Goal: Task Accomplishment & Management: Use online tool/utility

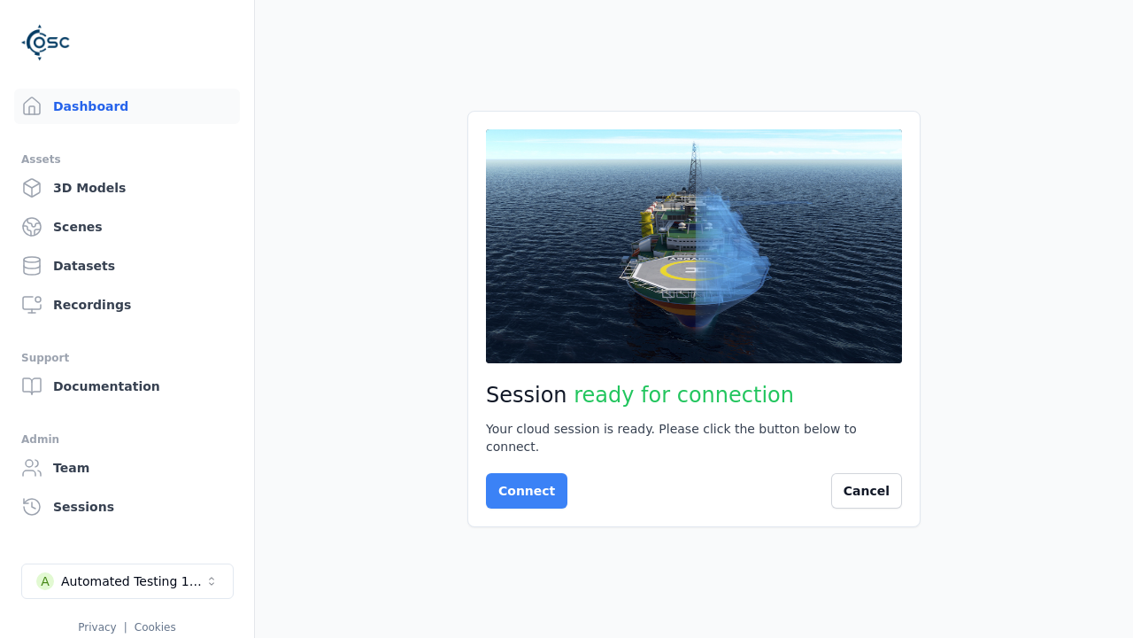
click at [522, 482] on button "Connect" at bounding box center [526, 490] width 81 height 35
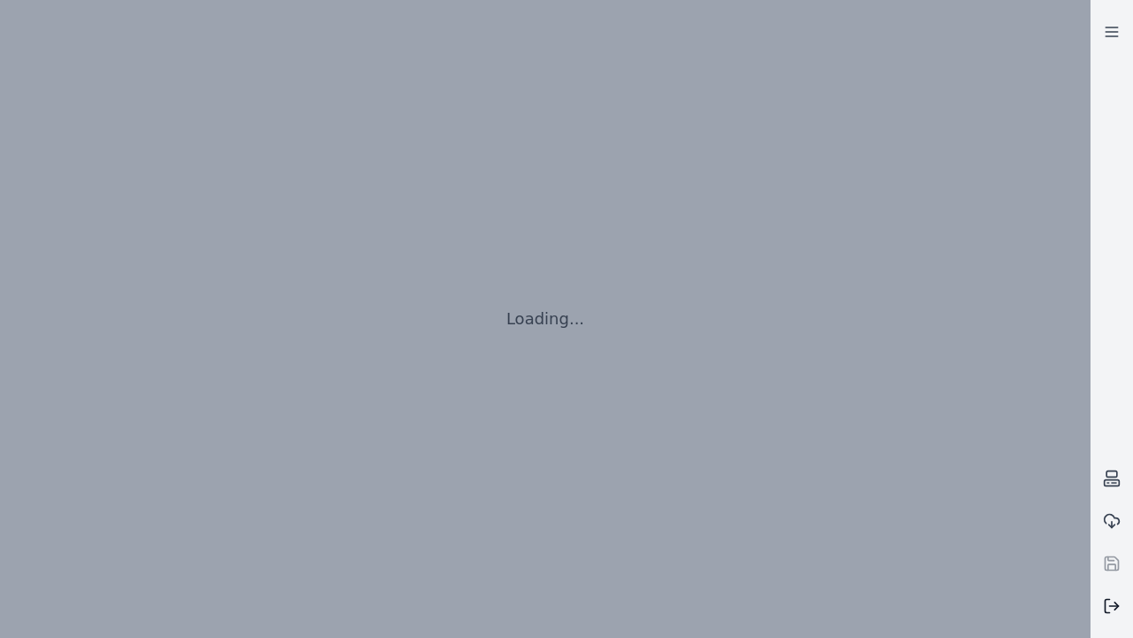
click at [1112, 606] on line at bounding box center [1114, 606] width 9 height 0
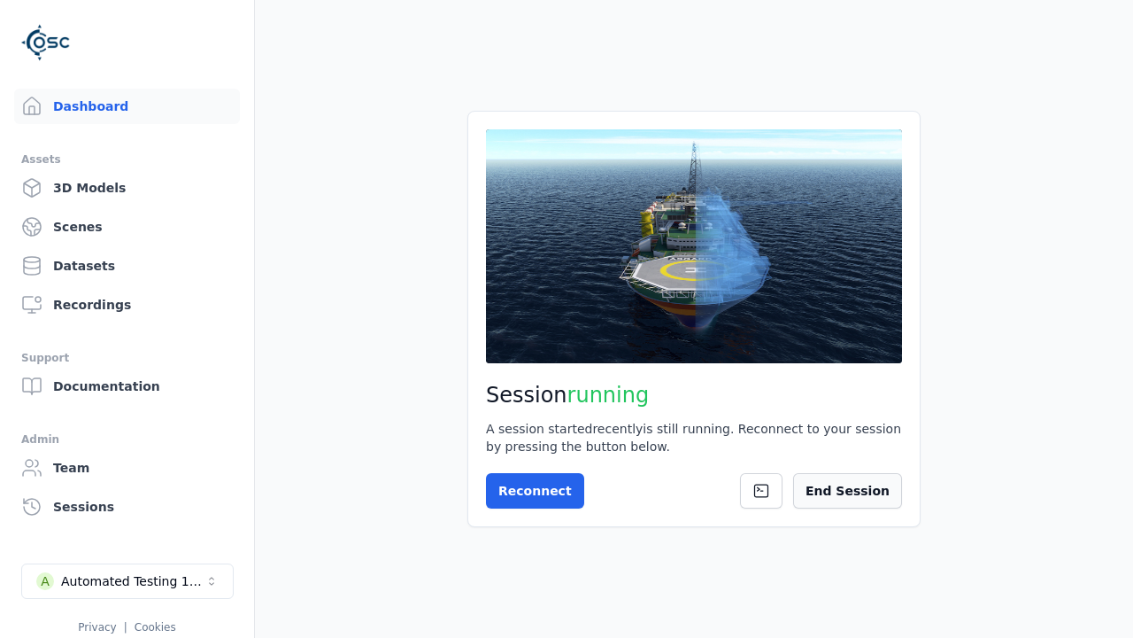
click at [856, 491] on button "End Session" at bounding box center [847, 490] width 109 height 35
